Goal: Information Seeking & Learning: Learn about a topic

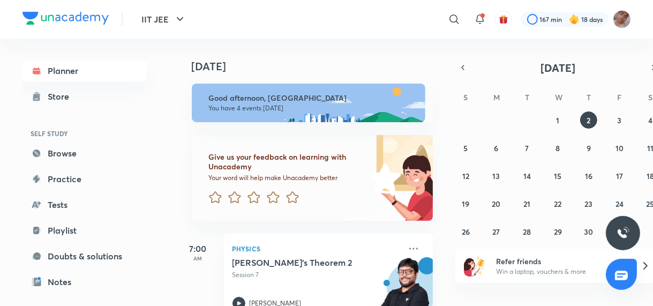
scroll to position [321, 0]
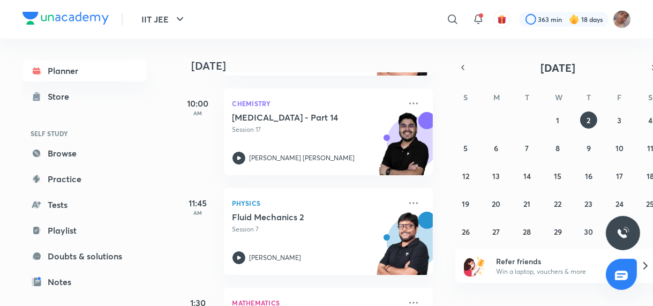
scroll to position [321, 0]
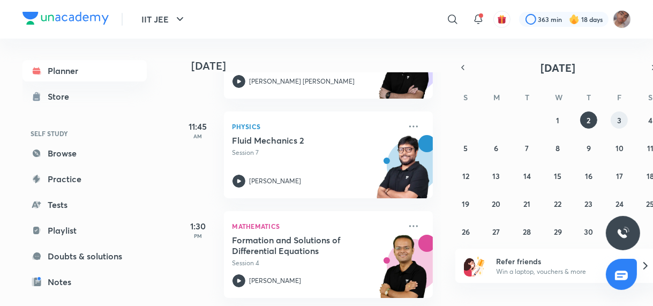
click at [612, 122] on button "3" at bounding box center [619, 119] width 17 height 17
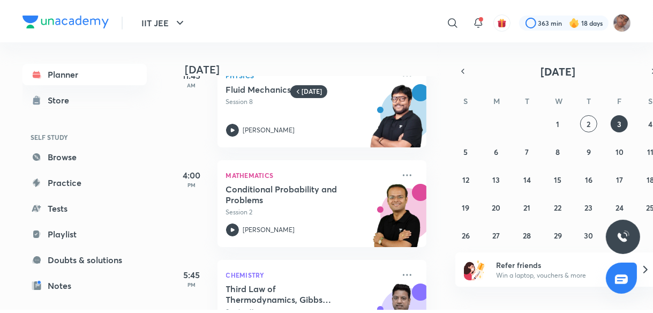
scroll to position [273, 6]
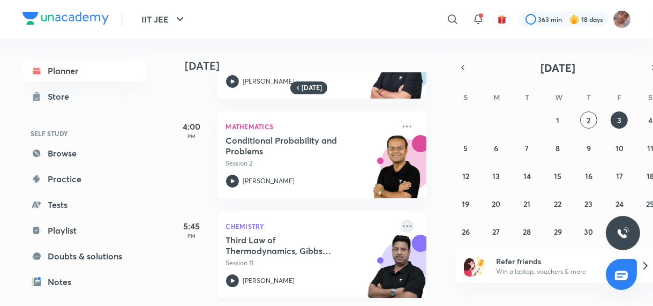
click at [401, 224] on icon at bounding box center [407, 226] width 13 height 13
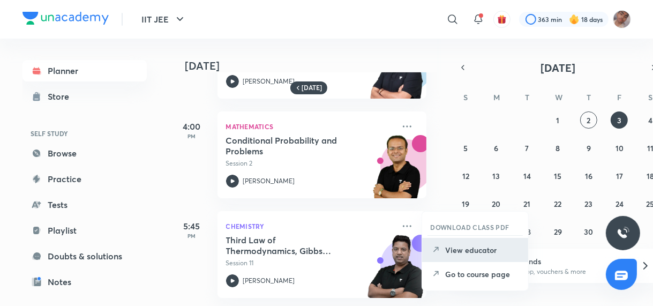
click at [471, 251] on p "View educator" at bounding box center [483, 249] width 74 height 11
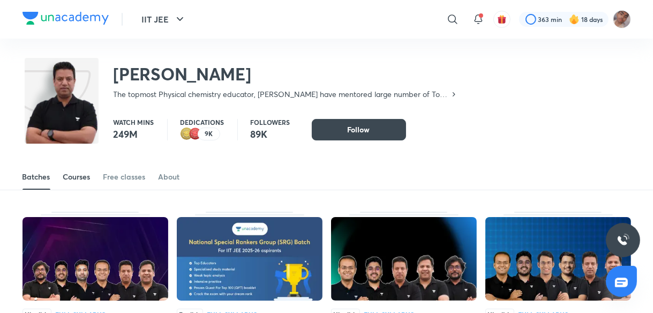
click at [79, 175] on div "Courses" at bounding box center [76, 176] width 27 height 11
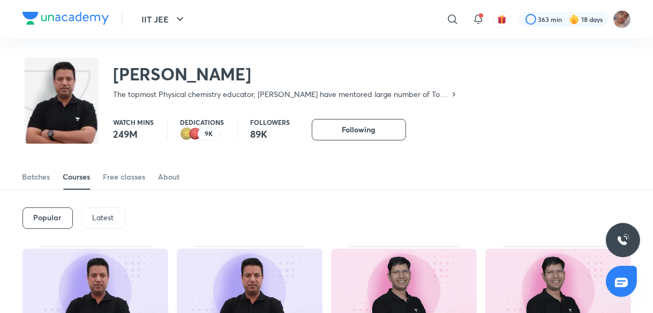
click at [102, 216] on p "Latest" at bounding box center [103, 217] width 21 height 9
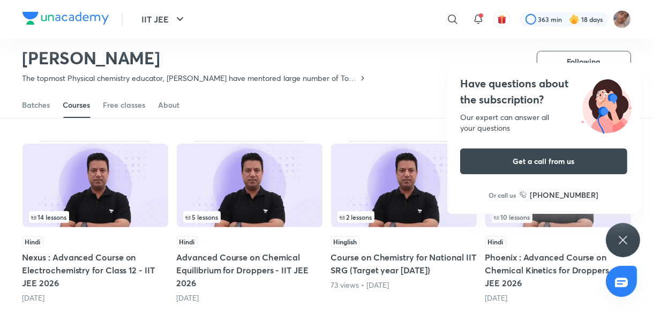
scroll to position [258, 0]
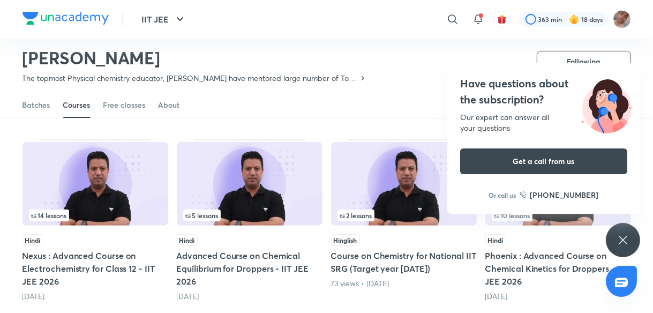
click at [621, 237] on icon at bounding box center [622, 239] width 13 height 13
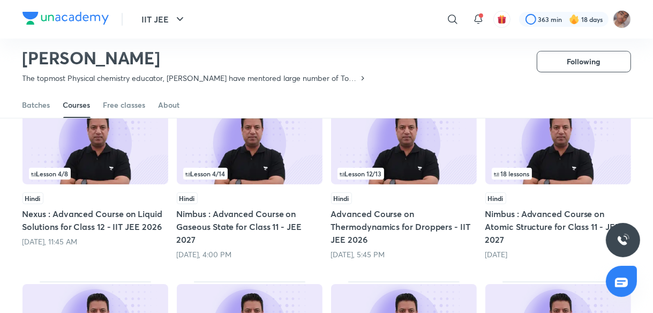
scroll to position [119, 0]
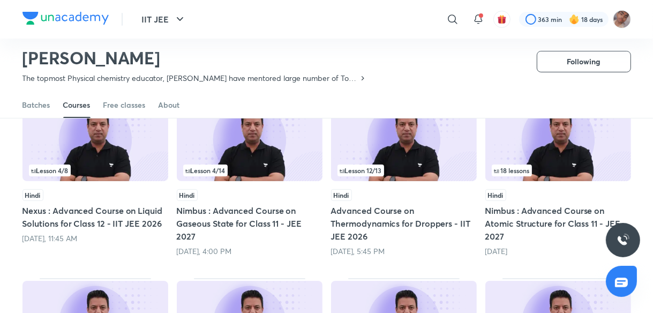
click at [165, 149] on img at bounding box center [95, 139] width 146 height 84
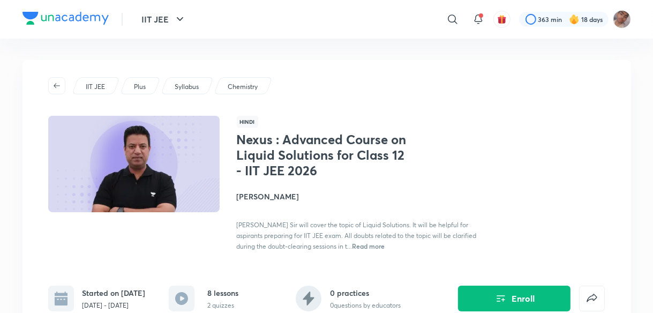
scroll to position [119, 0]
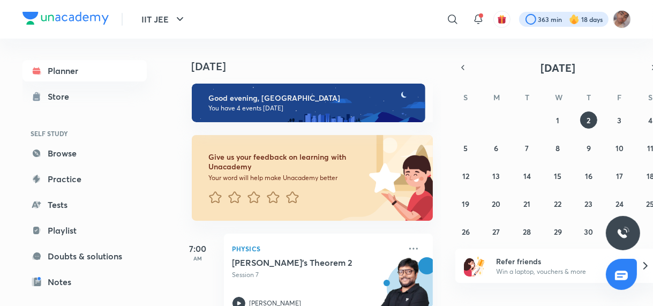
click at [560, 18] on div at bounding box center [563, 19] width 89 height 15
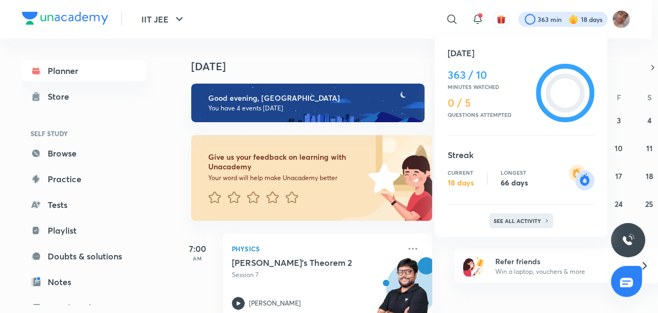
click at [516, 218] on p "See all activity" at bounding box center [519, 220] width 50 height 6
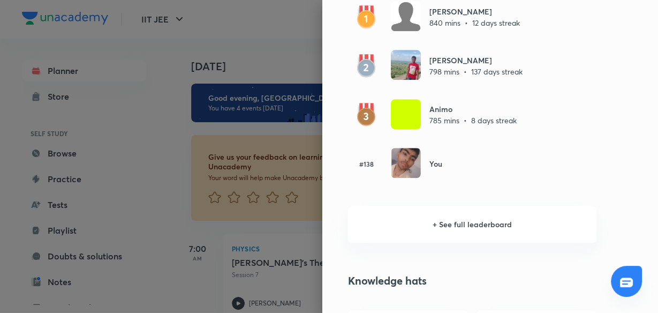
scroll to position [718, 0]
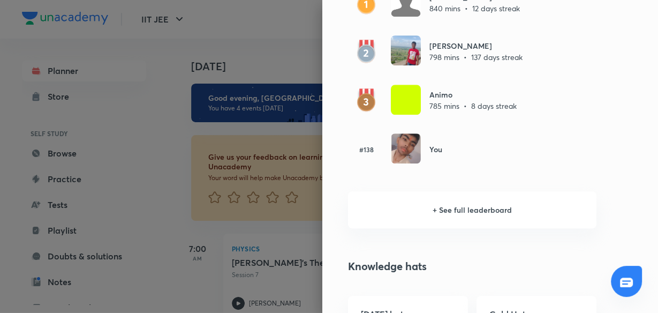
click at [459, 208] on h6 "+ See full leaderboard" at bounding box center [472, 209] width 248 height 37
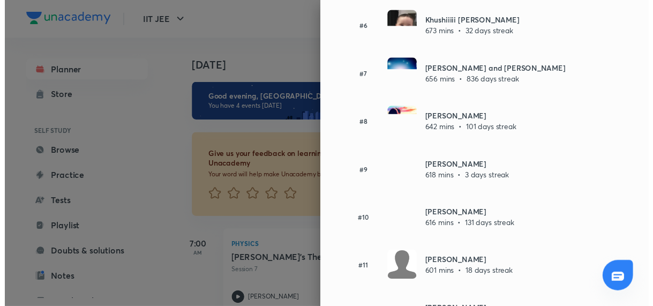
scroll to position [0, 0]
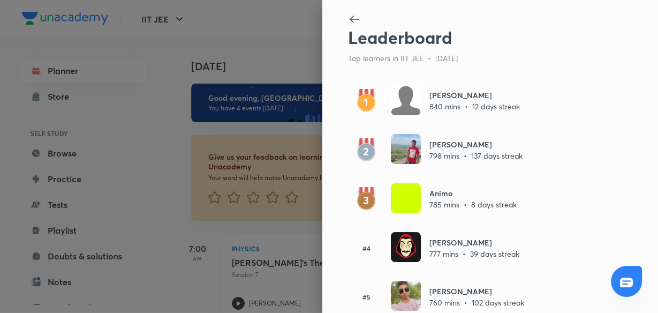
click at [235, 147] on div at bounding box center [329, 156] width 658 height 313
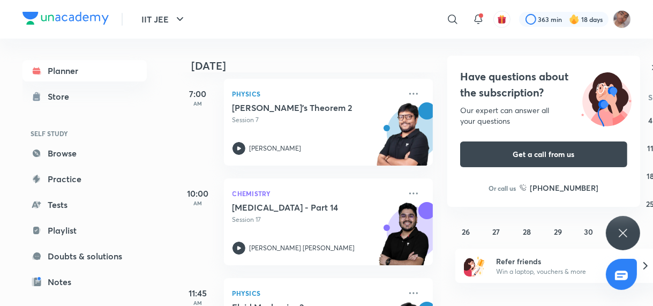
scroll to position [321, 0]
